Goal: Transaction & Acquisition: Subscribe to service/newsletter

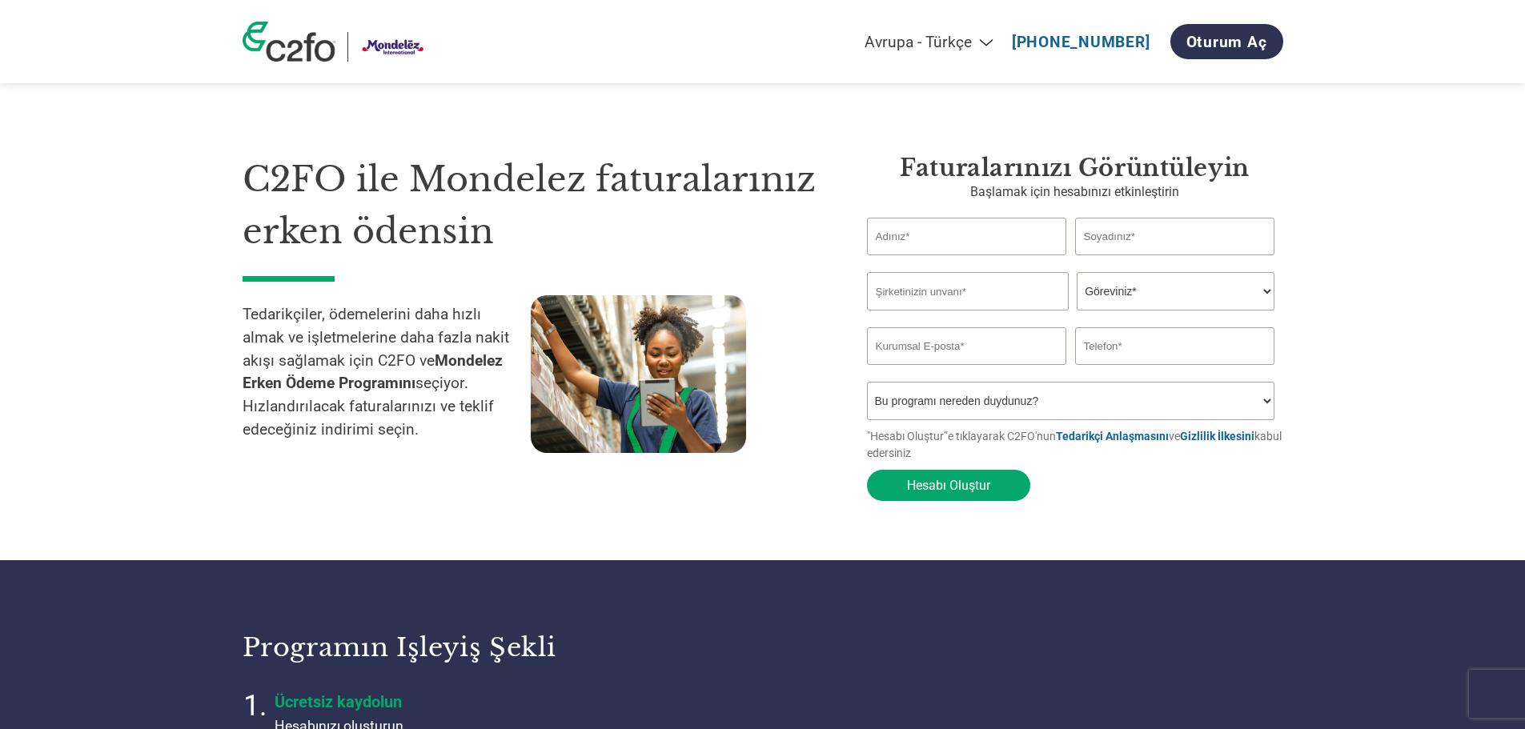
select select "tr-TR"
click at [980, 241] on input "text" at bounding box center [967, 237] width 200 height 38
type input "[EMAIL_ADDRESS][DOMAIN_NAME]"
type input "[PHONE_NUMBER]"
click at [1075, 98] on div "C2FO ile Mondelez faturalarınız erken ödensin Tedarikçiler, ödemelerini daha hı…" at bounding box center [763, 300] width 1041 height 420
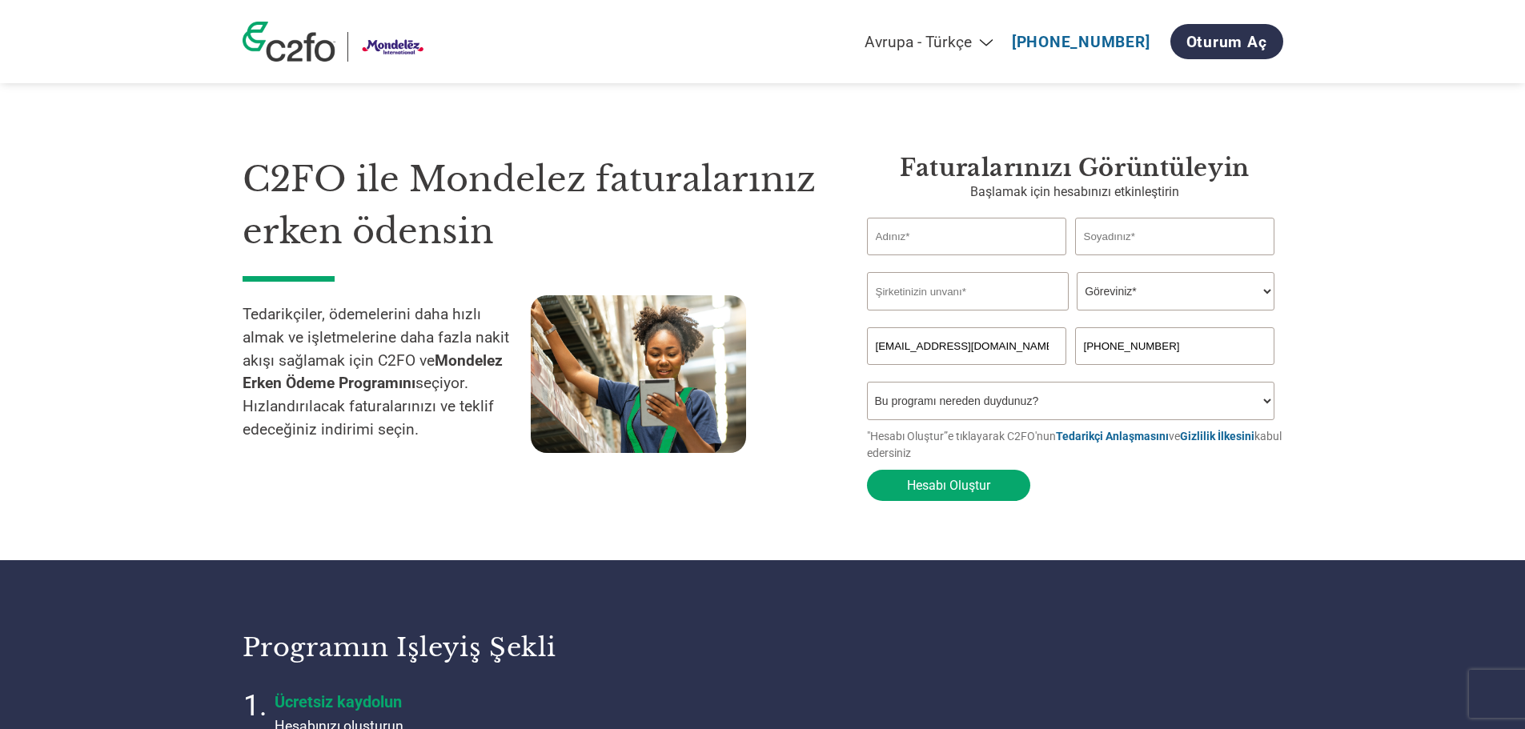
click at [986, 235] on input "text" at bounding box center [967, 237] width 200 height 38
click at [867, 470] on button "Hesabı Oluştur" at bounding box center [948, 485] width 163 height 31
type input "+"
type input "bayram"
type input "uyar"
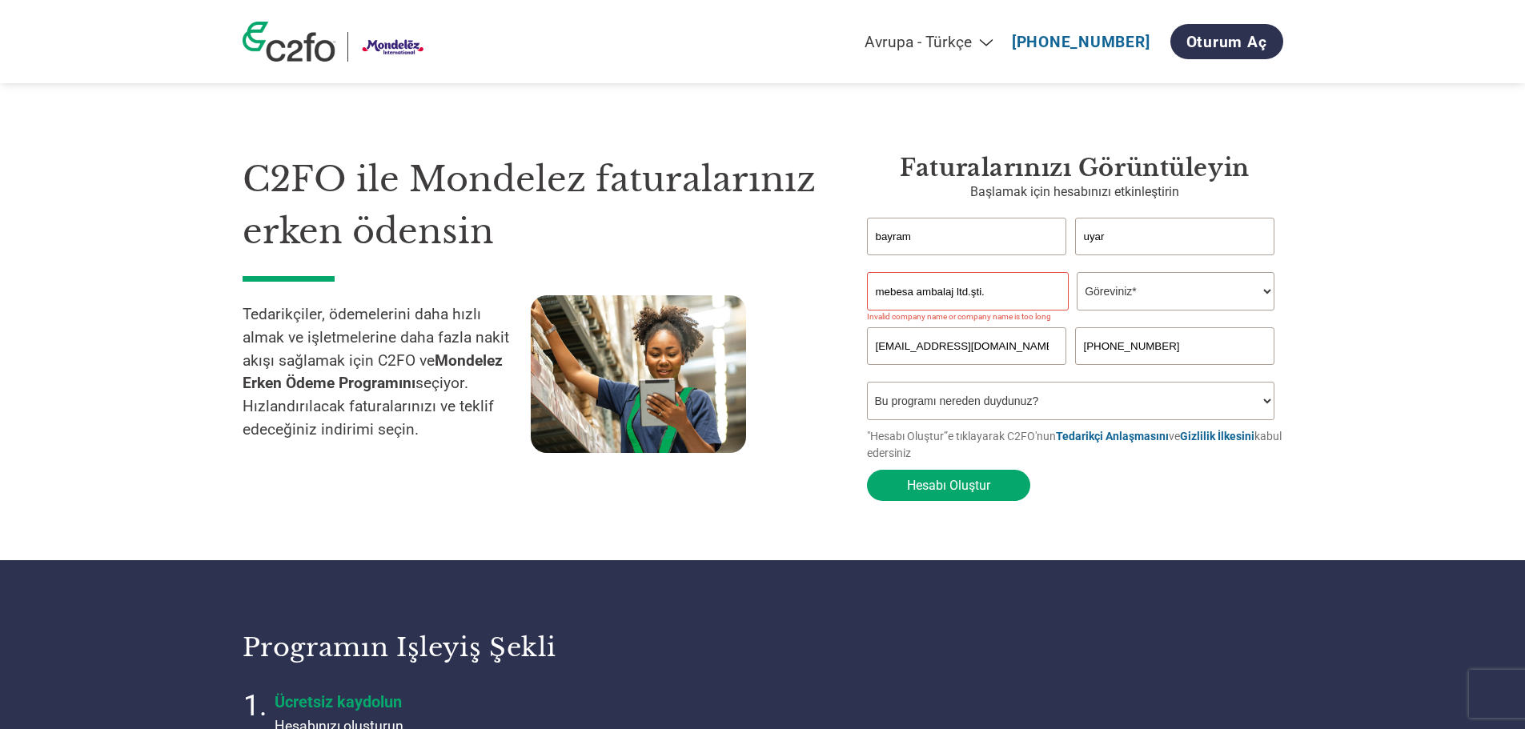
drag, startPoint x: 974, startPoint y: 295, endPoint x: 1024, endPoint y: 300, distance: 50.0
click at [1024, 300] on input "mebesa ambalaj ltd.şti." at bounding box center [968, 291] width 202 height 38
type input "mebesa ambalaj ltd.sti"
click at [1120, 295] on select "Göreviniz* CFO Denetçi Krediler Müdürü Finans Direktörü Hazinedar CEO Başkan Fi…" at bounding box center [1176, 291] width 198 height 38
select select "FINANCE_DIRECTOR"
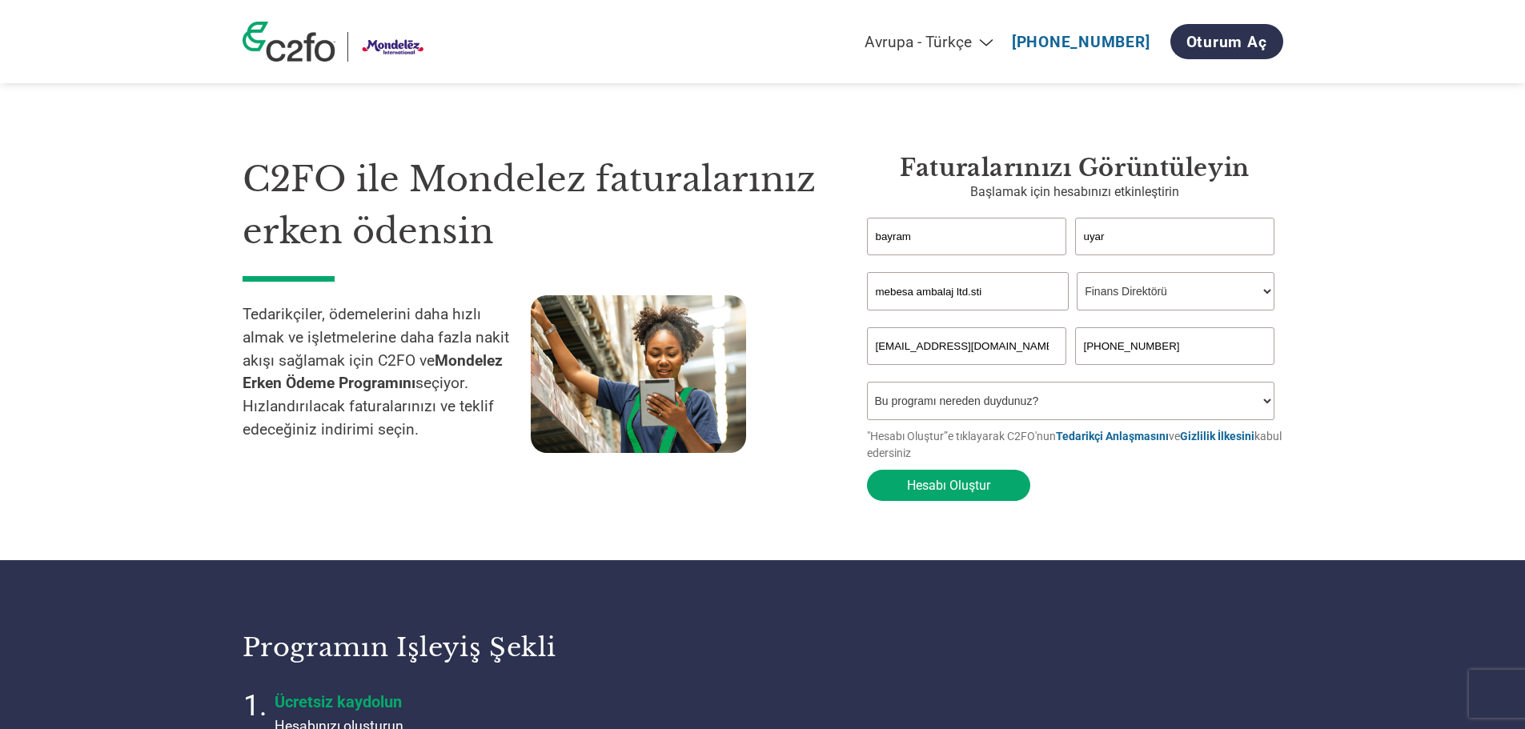
click at [1077, 274] on select "Göreviniz* CFO Denetçi Krediler Müdürü Finans Direktörü Hazinedar CEO Başkan Fi…" at bounding box center [1176, 291] width 198 height 38
click at [984, 407] on select "Bu programı nereden duydunuz? Mektup E-posta Sosyal Medya Online Arama Aile/​Ar…" at bounding box center [1071, 401] width 408 height 38
select select "Email"
click at [867, 387] on select "Bu programı nereden duydunuz? Mektup E-posta Sosyal Medya Online Arama Aile/​Ar…" at bounding box center [1071, 401] width 408 height 38
click at [959, 488] on button "Hesabı Oluştur" at bounding box center [948, 485] width 163 height 31
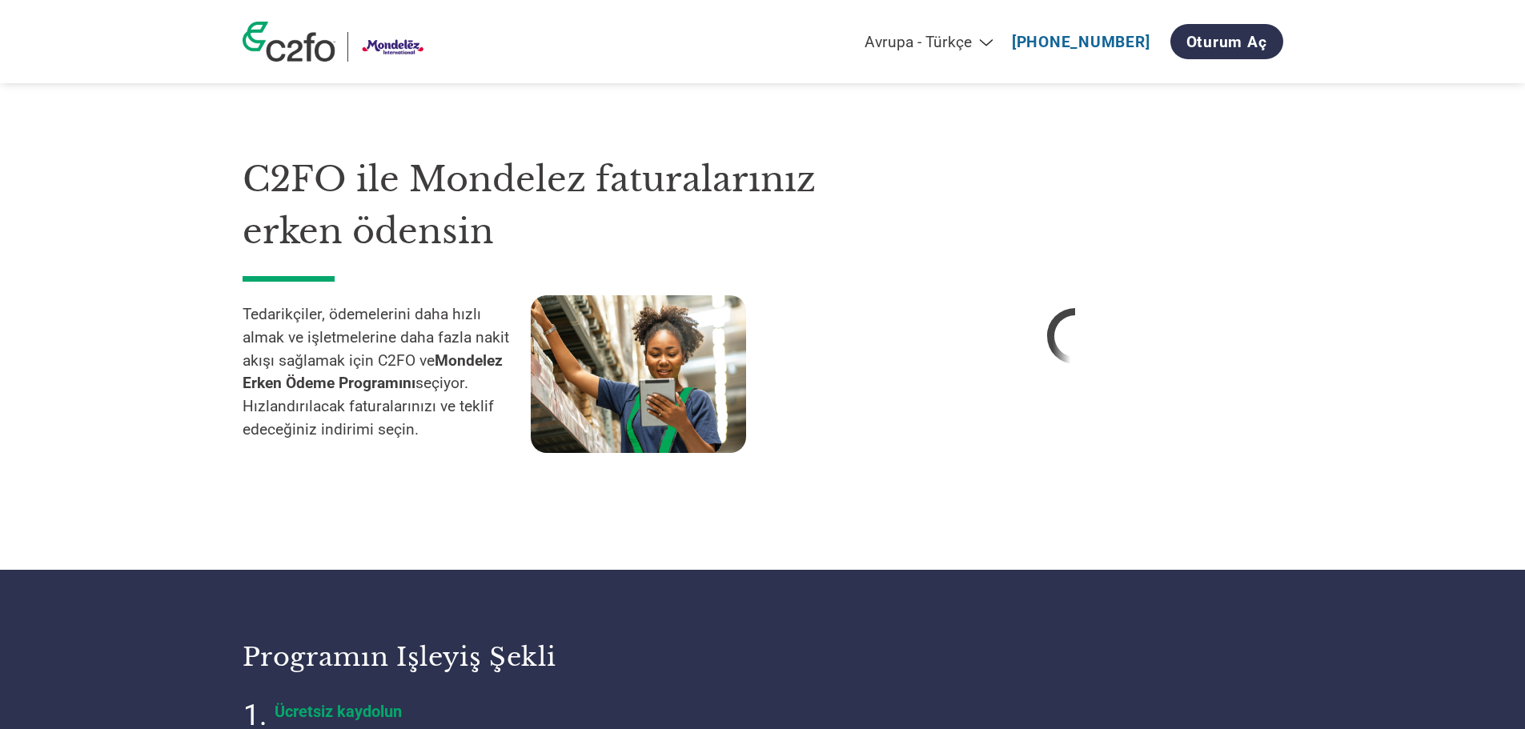
select select "tr-TR"
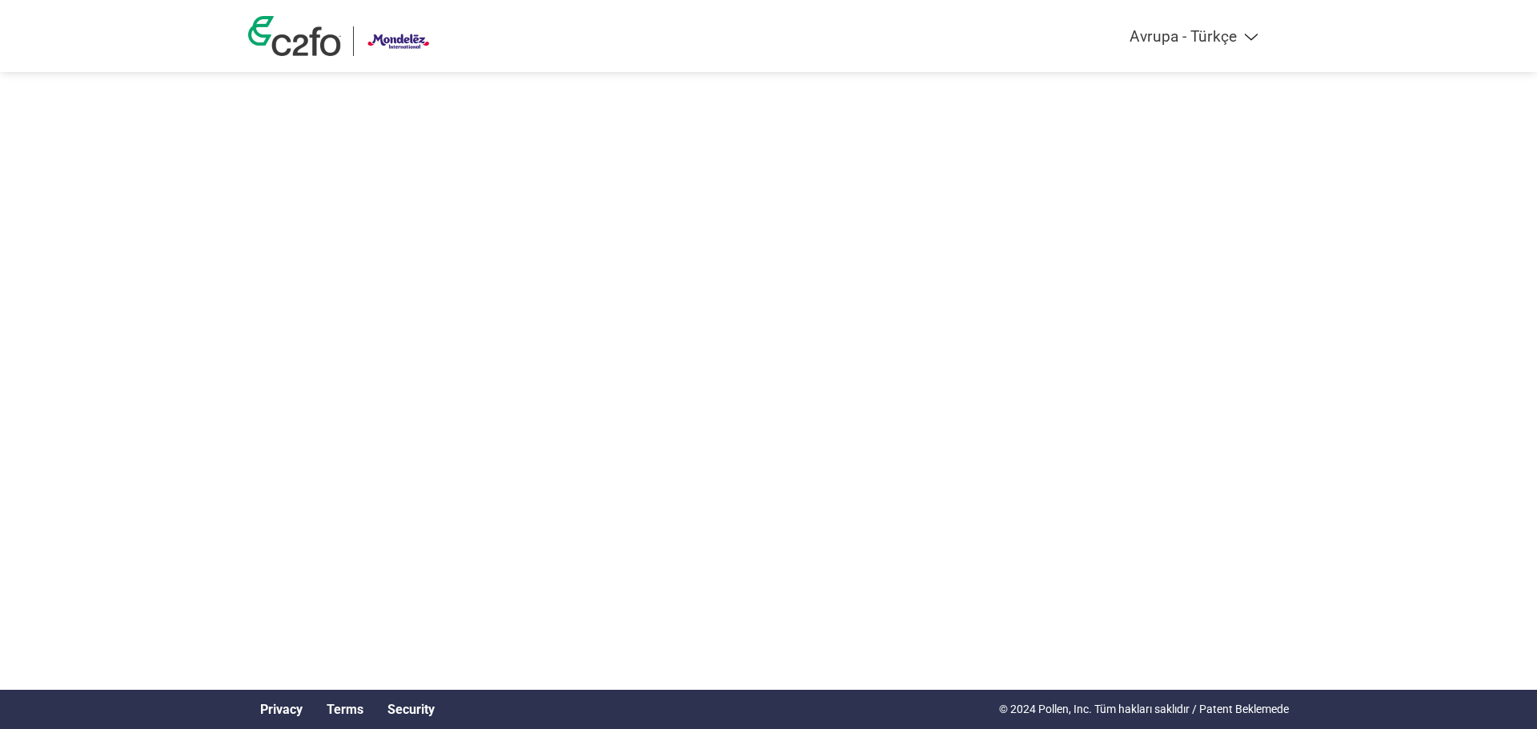
select select "tr-TR"
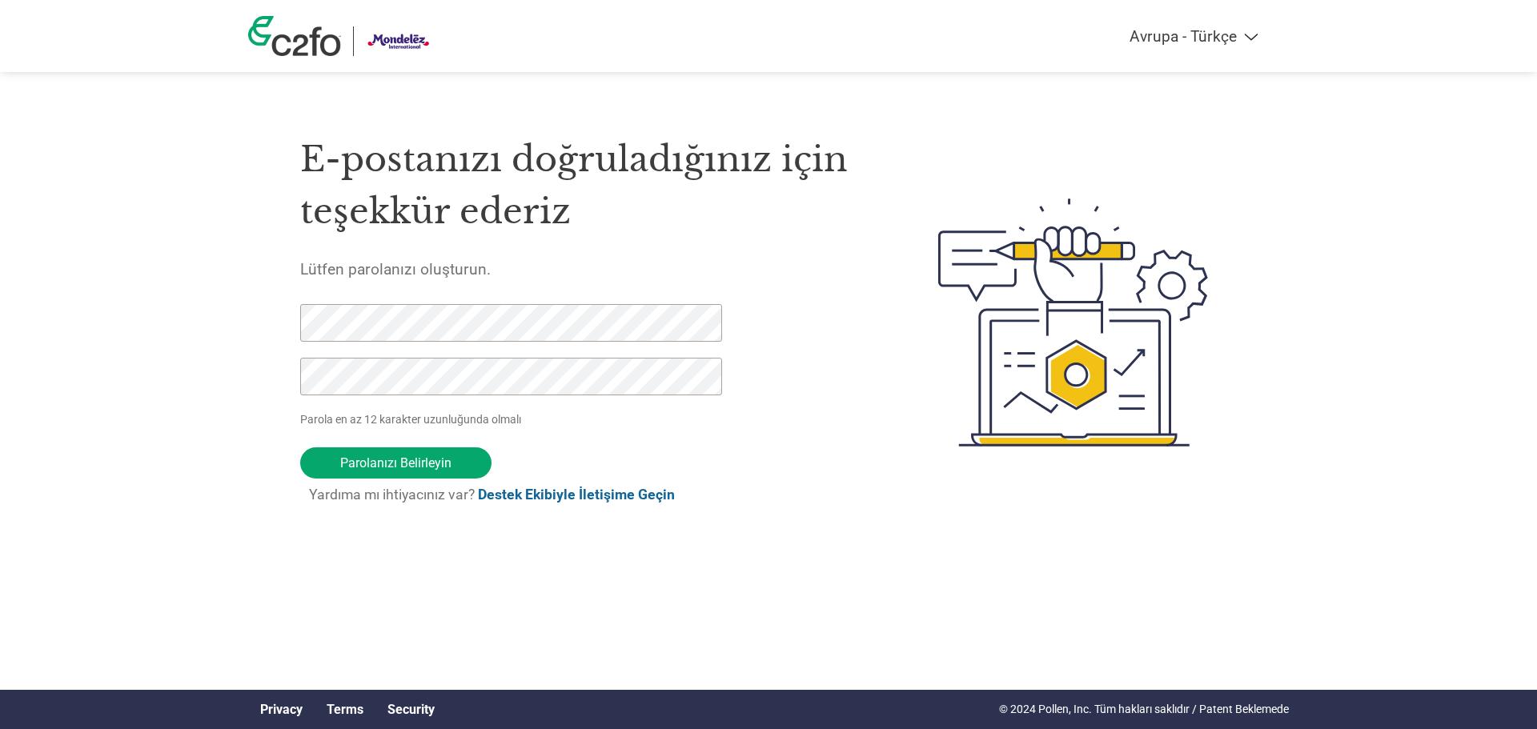
click at [226, 293] on div "Americas - English Américas - Español [GEOGRAPHIC_DATA] - Português Amériques -…" at bounding box center [768, 259] width 1537 height 518
click at [190, 291] on div "Americas - English Américas - Español [GEOGRAPHIC_DATA] - Português Amériques -…" at bounding box center [768, 259] width 1537 height 518
drag, startPoint x: 400, startPoint y: 464, endPoint x: 192, endPoint y: 318, distance: 254.1
click at [195, 316] on div "Americas - English Américas - Español [GEOGRAPHIC_DATA] - Português Amériques -…" at bounding box center [768, 259] width 1537 height 518
click at [436, 474] on input "Parolanızı Belirleyin" at bounding box center [395, 463] width 191 height 31
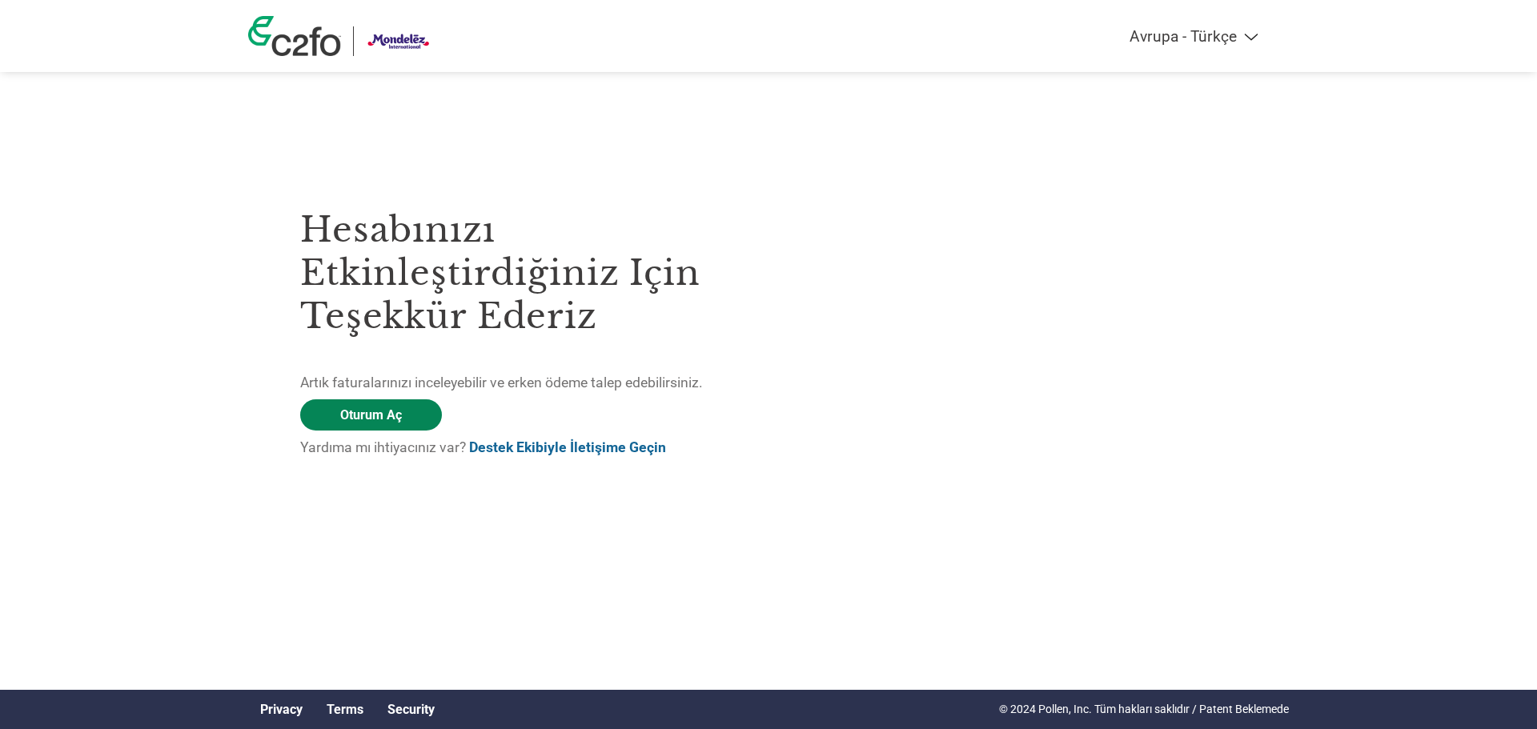
click at [368, 411] on link "Oturum Aç" at bounding box center [371, 415] width 142 height 31
